Goal: Information Seeking & Learning: Learn about a topic

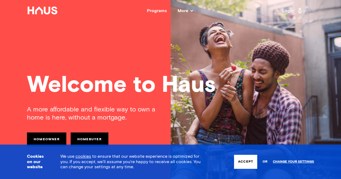
click at [93, 3] on nav "Back Programs More Resources Testimonials FAQ About Us Login" at bounding box center [170, 11] width 341 height 22
click at [168, 160] on button "Accept" at bounding box center [245, 162] width 23 height 14
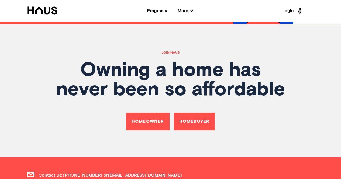
scroll to position [1897, 0]
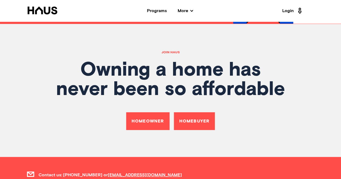
click at [144, 114] on link "Homeowner" at bounding box center [147, 121] width 43 height 18
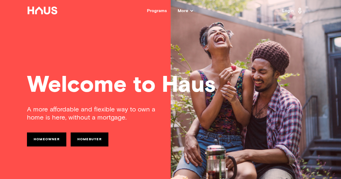
scroll to position [1897, 0]
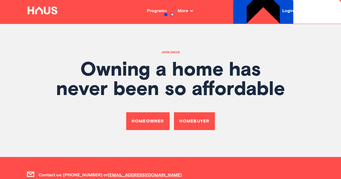
click at [168, 112] on link "Homebuyer" at bounding box center [194, 121] width 41 height 18
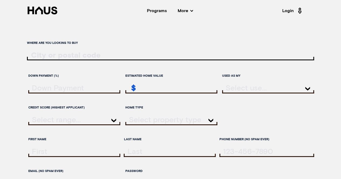
scroll to position [1897, 0]
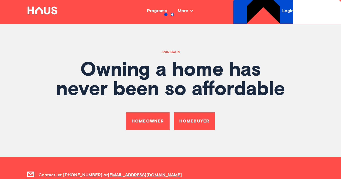
click at [136, 114] on link "Homeowner" at bounding box center [147, 121] width 43 height 18
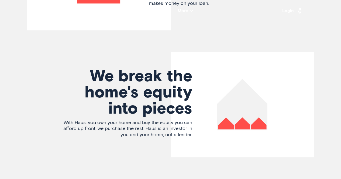
scroll to position [1052, 0]
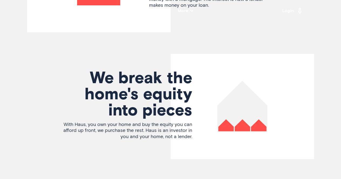
click at [127, 44] on div "Your home is one large asset The most common way to buy a home is to borrow a l…" at bounding box center [170, 118] width 287 height 369
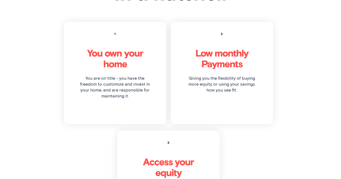
scroll to position [1420, 0]
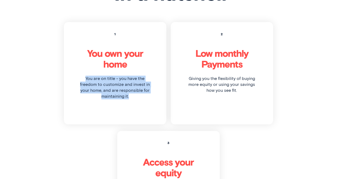
drag, startPoint x: 86, startPoint y: 68, endPoint x: 133, endPoint y: 86, distance: 50.0
click at [133, 86] on p "You are on title - you have the freedom to customize and invest in your home, a…" at bounding box center [115, 88] width 72 height 24
copy p "You are on title - you have the freedom to customize and invest in your home, a…"
click at [128, 119] on div "1 You own your home You are on title - you have the freedom to customize and in…" at bounding box center [170, 131] width 287 height 218
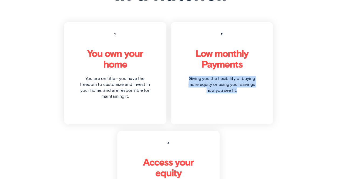
drag, startPoint x: 189, startPoint y: 70, endPoint x: 254, endPoint y: 87, distance: 67.1
click at [168, 87] on div "2 Low monthly Payments Giving you the flexibility of buying more equity or usin…" at bounding box center [222, 73] width 102 height 102
copy p "Giving you the flexibility of buying more equity or using your savings how you …"
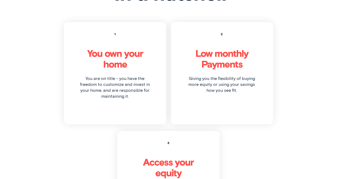
click at [64, 67] on div "1 You own your home You are on title - you have the freedom to customize and in…" at bounding box center [115, 73] width 102 height 102
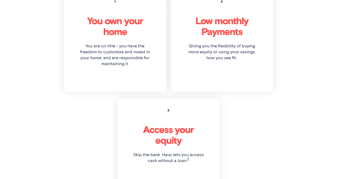
scroll to position [1456, 0]
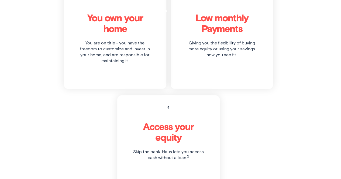
drag, startPoint x: 134, startPoint y: 143, endPoint x: 202, endPoint y: 155, distance: 69.4
click at [168, 155] on div "3 Access your equity Skip the bank. Haus lets you access cash without a loan. 2" at bounding box center [168, 146] width 102 height 102
copy span "Skip the bank. Haus lets you access cash without a loan. 2"
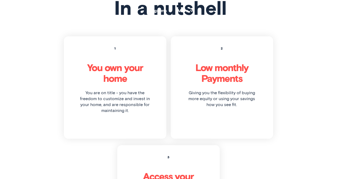
scroll to position [1354, 0]
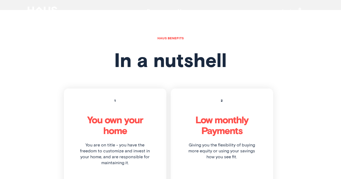
click at [87, 67] on div "haus benefits In a nutshell" at bounding box center [170, 63] width 287 height 52
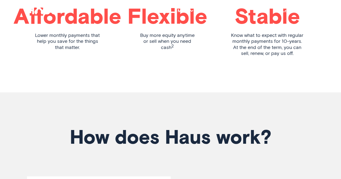
scroll to position [782, 0]
